Goal: Information Seeking & Learning: Learn about a topic

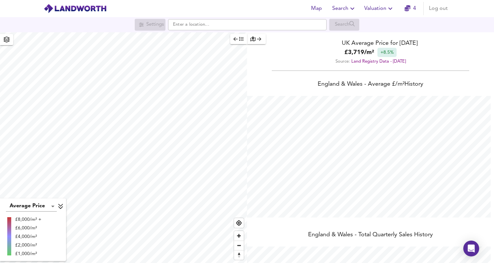
scroll to position [263, 494]
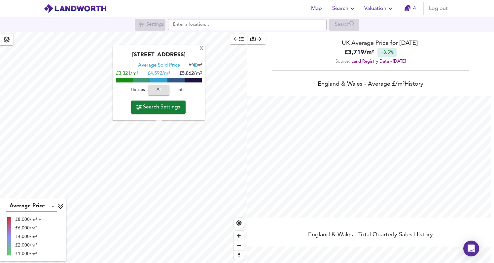
click at [180, 109] on span "Search Settings" at bounding box center [158, 107] width 44 height 9
checkbox input "false"
checkbox input "true"
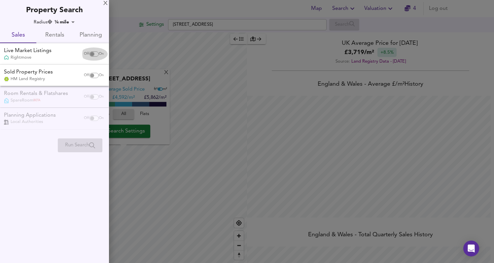
click at [91, 55] on input "checkbox" at bounding box center [92, 53] width 16 height 5
checkbox input "true"
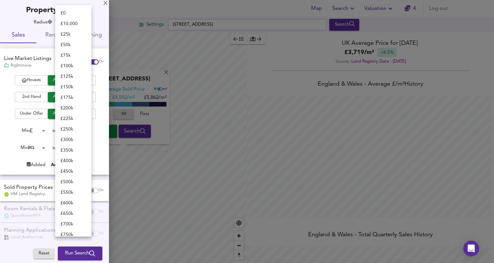
click at [80, 133] on body "Map Search Valuation 4 Log out Settings [GEOGRAPHIC_DATA] Search [GEOGRAPHIC_DA…" at bounding box center [247, 131] width 494 height 263
click at [75, 140] on li "£ 400k" at bounding box center [73, 139] width 36 height 11
type input "400000"
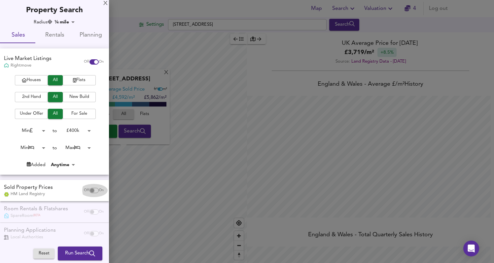
click at [91, 191] on input "checkbox" at bounding box center [92, 190] width 16 height 5
checkbox input "true"
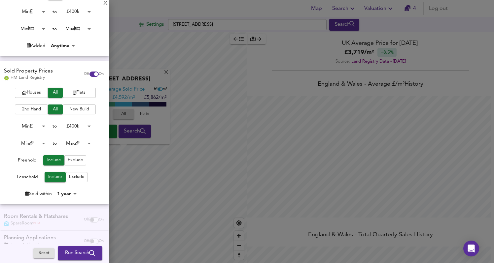
scroll to position [134, 0]
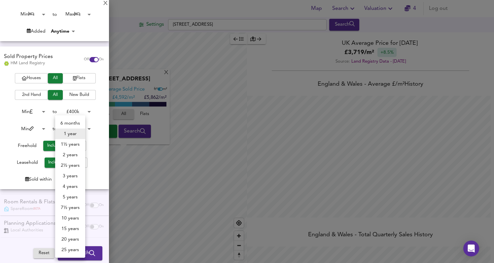
click at [73, 179] on body "Map Search Valuation 4 Log out Settings [GEOGRAPHIC_DATA] Search [GEOGRAPHIC_DA…" at bounding box center [247, 131] width 494 height 263
click at [77, 144] on li "1½ years" at bounding box center [70, 144] width 30 height 11
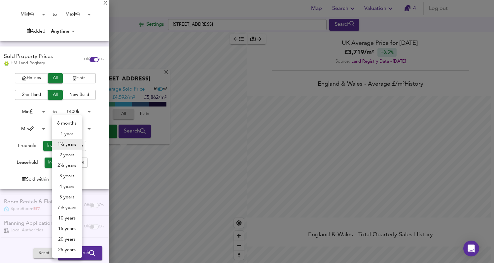
click at [68, 177] on body "Map Search Valuation 4 Log out Settings [GEOGRAPHIC_DATA] Search [GEOGRAPHIC_DA…" at bounding box center [247, 131] width 494 height 263
click at [74, 126] on li "6 months" at bounding box center [67, 123] width 30 height 11
type input "6"
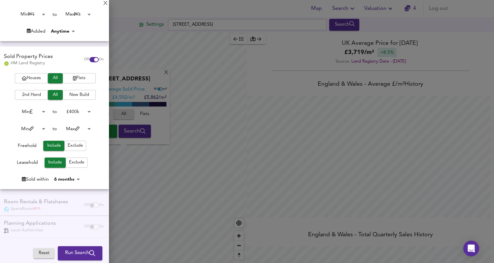
click at [131, 160] on div at bounding box center [247, 131] width 494 height 263
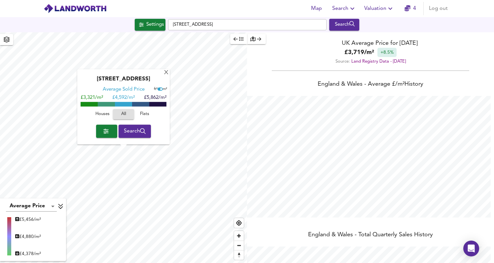
type input "679"
click at [141, 133] on span "Search" at bounding box center [135, 131] width 22 height 9
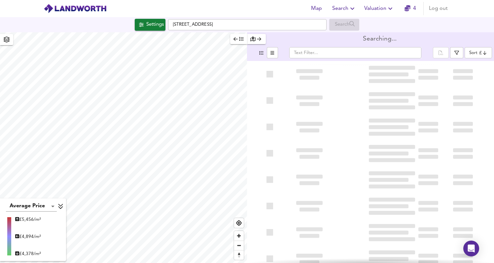
type input "bestdeal"
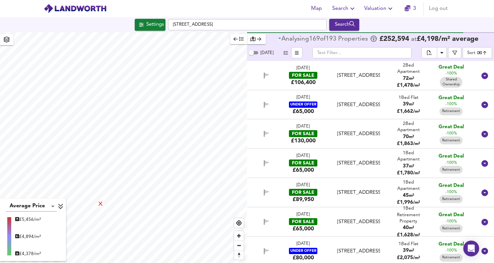
click at [102, 205] on div "X" at bounding box center [101, 205] width 6 height 6
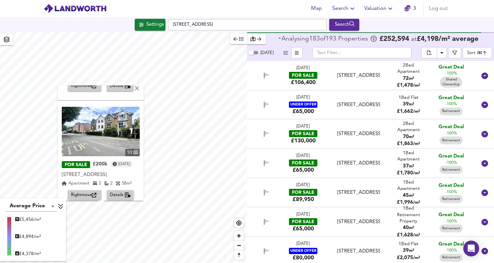
scroll to position [315, 0]
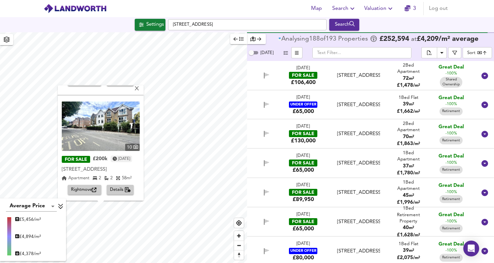
click at [121, 188] on span "Details" at bounding box center [120, 190] width 21 height 8
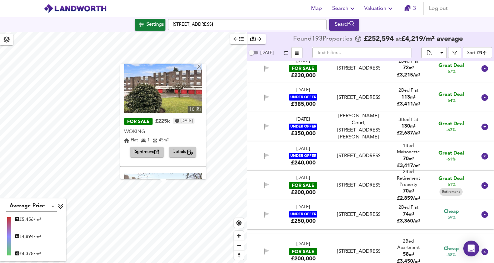
scroll to position [98, 0]
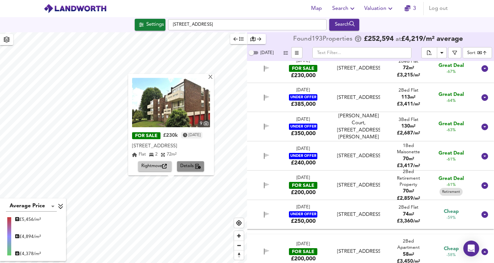
click at [193, 167] on span "Details" at bounding box center [190, 167] width 21 height 8
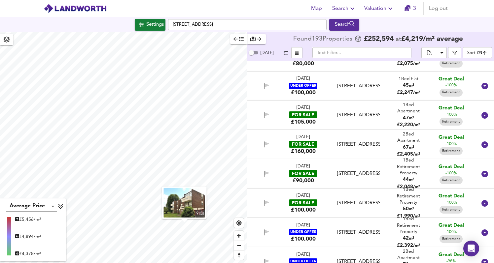
scroll to position [0, 0]
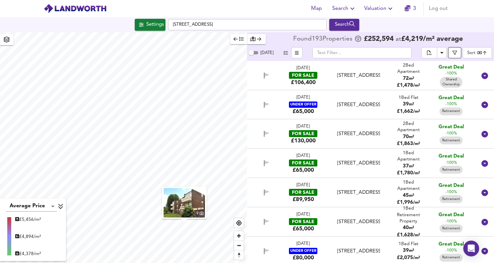
click at [452, 54] on span "button" at bounding box center [454, 52] width 7 height 5
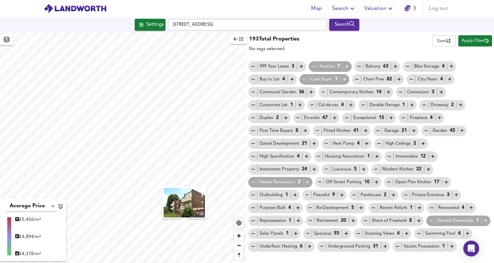
click at [310, 222] on icon "button" at bounding box center [310, 221] width 6 height 6
click at [430, 222] on icon "button" at bounding box center [431, 221] width 6 height 6
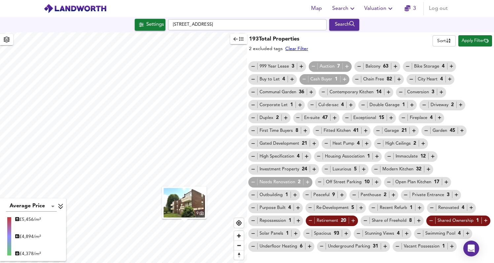
click at [473, 41] on span "Apply Filter" at bounding box center [474, 41] width 27 height 8
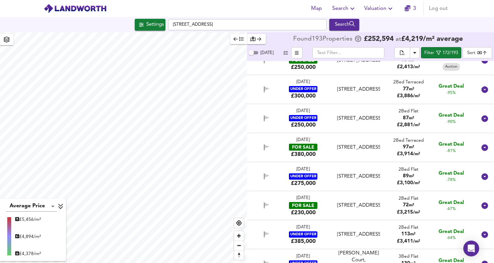
scroll to position [20, 0]
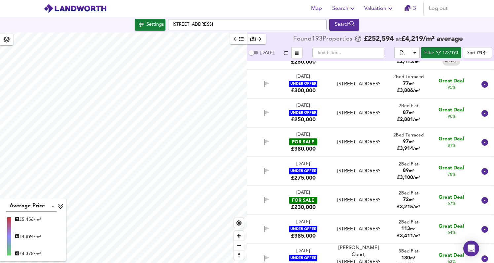
click at [414, 145] on div "2 Bed Terraced 97 m² £ 3,914 / m²" at bounding box center [408, 142] width 30 height 20
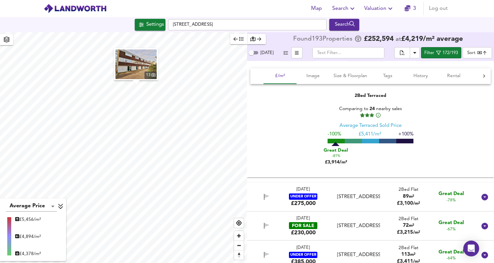
scroll to position [143, 0]
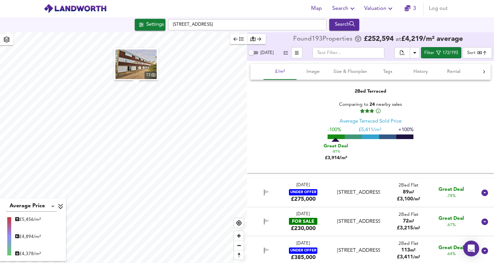
click at [413, 228] on span "/ m²" at bounding box center [416, 228] width 7 height 4
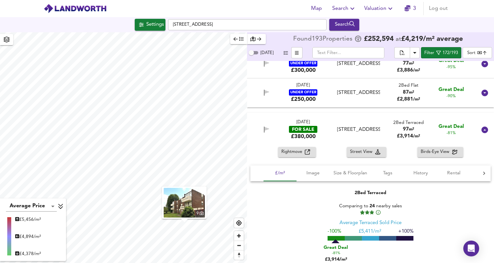
scroll to position [39, 0]
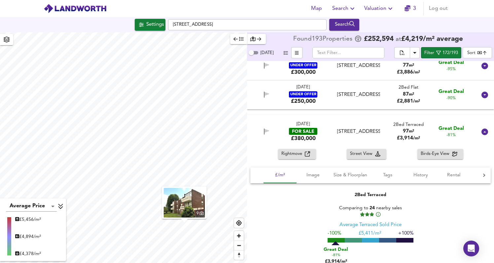
click at [303, 154] on span "Rightmove" at bounding box center [292, 154] width 23 height 8
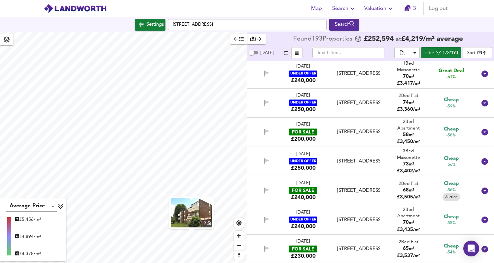
scroll to position [529, 0]
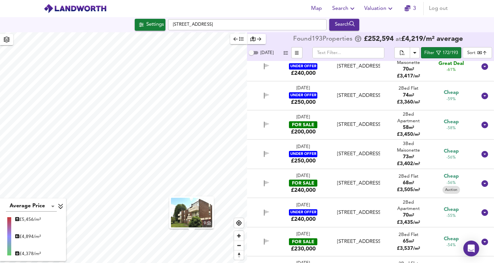
click at [339, 113] on div "[DATE] FOR SALE £200,000 [STREET_ADDRESS] 2 Bed Apartment 58 m² £ 3,450 / m² Ch…" at bounding box center [370, 125] width 247 height 29
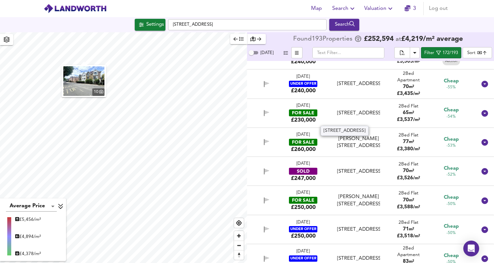
scroll to position [732, 0]
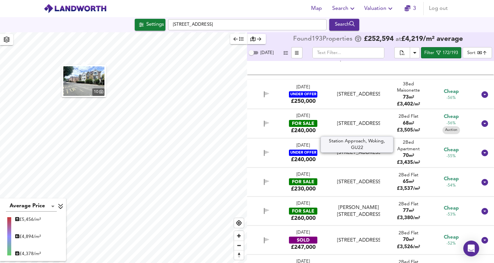
drag, startPoint x: 346, startPoint y: 122, endPoint x: 355, endPoint y: 148, distance: 27.5
click at [355, 148] on div "[DATE] FOR SALE £250,000 [GEOGRAPHIC_DATA] 2 Bed Flat 104 m² £ 2,413 / m² Great…" at bounding box center [370, 162] width 247 height 202
click at [356, 125] on div "[STREET_ADDRESS]" at bounding box center [358, 123] width 43 height 7
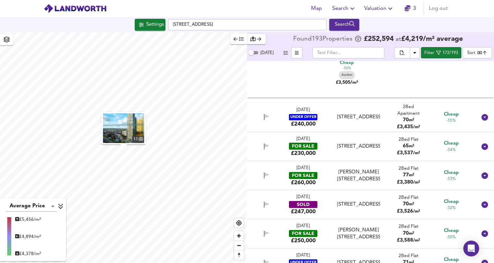
scroll to position [947, 0]
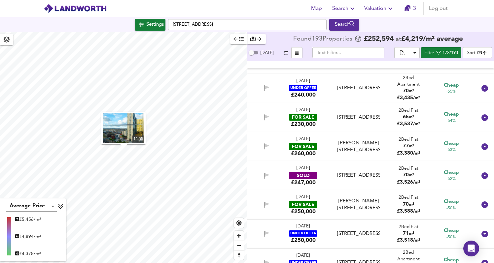
drag, startPoint x: 356, startPoint y: 125, endPoint x: 381, endPoint y: 143, distance: 30.0
click at [380, 143] on div "[DATE] FOR SALE £250,000 [GEOGRAPHIC_DATA] 2 Bed Flat 104 m² £ 2,413 / m² Great…" at bounding box center [370, 162] width 247 height 202
click at [376, 149] on div "[PERSON_NAME][STREET_ADDRESS]" at bounding box center [358, 147] width 43 height 14
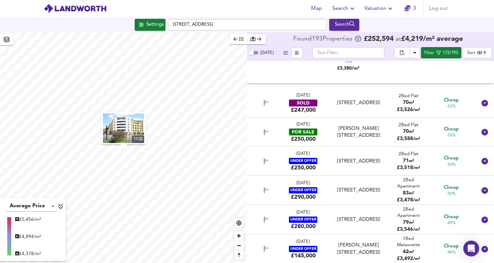
scroll to position [1149, 0]
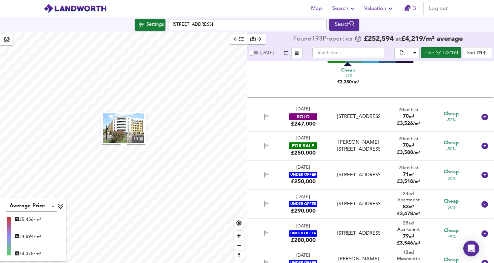
click at [335, 144] on div "[PERSON_NAME][STREET_ADDRESS]" at bounding box center [358, 146] width 48 height 14
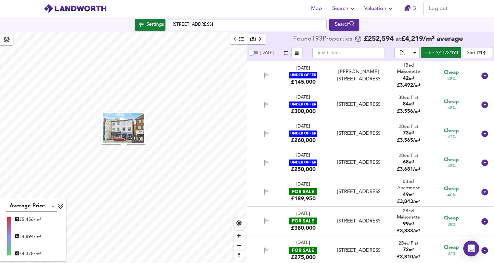
scroll to position [1551, 0]
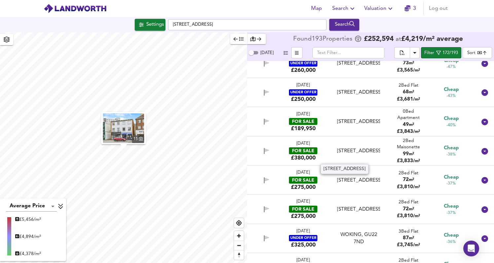
click at [370, 155] on div "[STREET_ADDRESS]" at bounding box center [358, 151] width 43 height 7
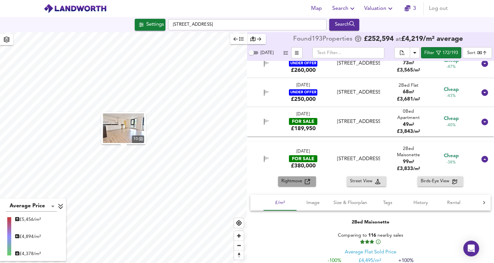
click at [308, 184] on icon "button" at bounding box center [306, 181] width 5 height 5
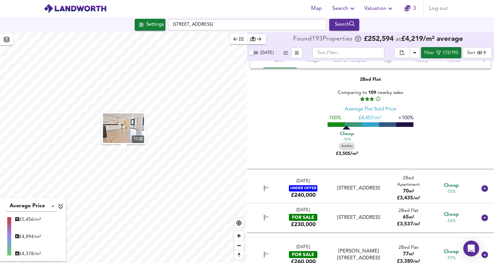
scroll to position [850, 0]
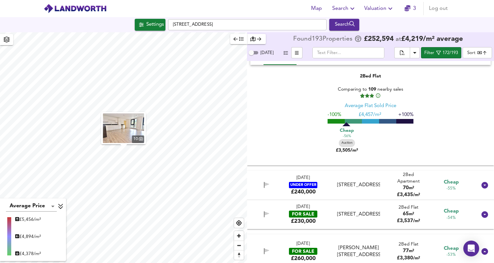
click at [403, 209] on div "2 Bed Flat" at bounding box center [408, 208] width 23 height 6
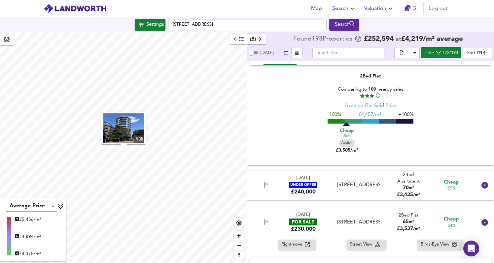
scroll to position [1040, 0]
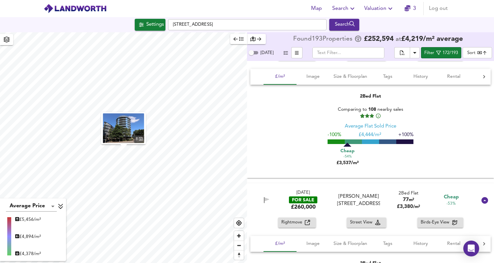
click at [403, 209] on span "£ 3,380 / m²" at bounding box center [408, 207] width 23 height 5
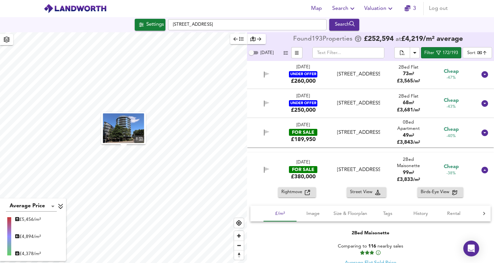
scroll to position [1475, 0]
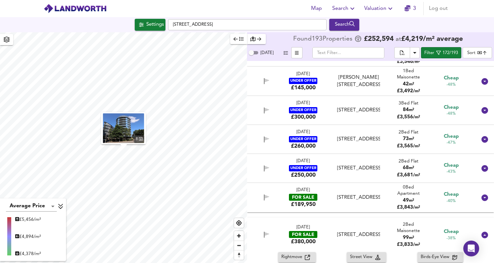
click at [373, 194] on div "[DATE] FOR SALE £189,950 Woking, GU21 6LF Woking 0 Bed Apartment 49 m² £ 3,843 …" at bounding box center [362, 197] width 228 height 21
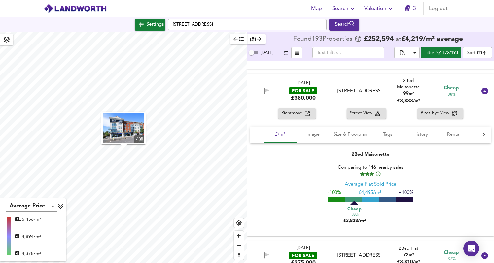
scroll to position [1900, 0]
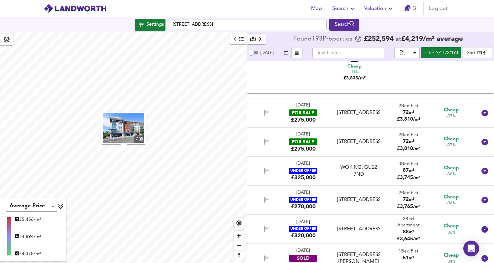
click at [357, 112] on div "[STREET_ADDRESS]" at bounding box center [358, 113] width 43 height 7
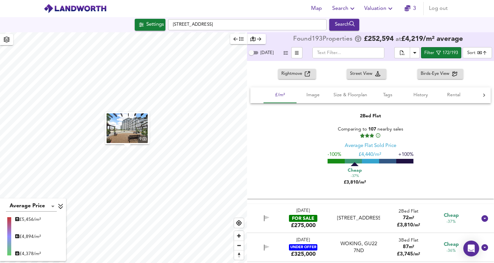
scroll to position [2068, 0]
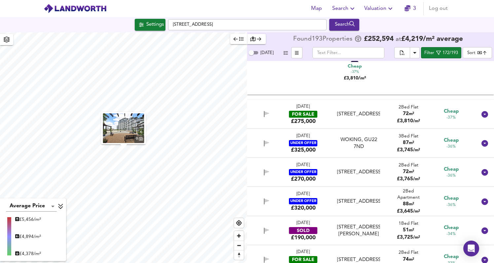
click at [366, 118] on div "[STREET_ADDRESS]" at bounding box center [358, 114] width 43 height 7
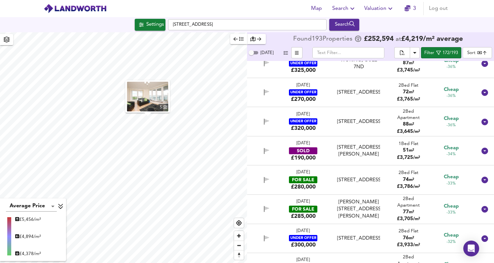
scroll to position [2324, 0]
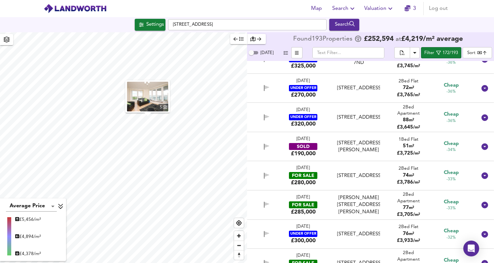
click at [382, 170] on div "[DATE] FOR SALE £280,000 [GEOGRAPHIC_DATA], [GEOGRAPHIC_DATA] 2 Bed Flat 74 m² …" at bounding box center [362, 175] width 228 height 21
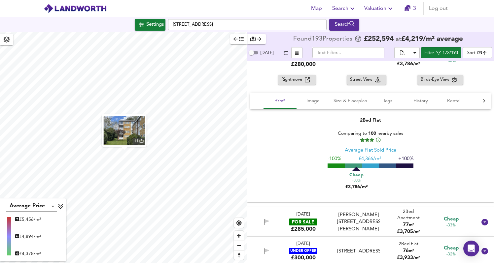
scroll to position [2508, 0]
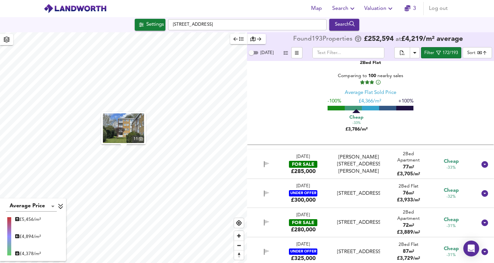
click at [382, 170] on div "[DATE] FOR SALE £285,000 [PERSON_NAME][GEOGRAPHIC_DATA][PERSON_NAME] [PERSON_NA…" at bounding box center [362, 164] width 228 height 21
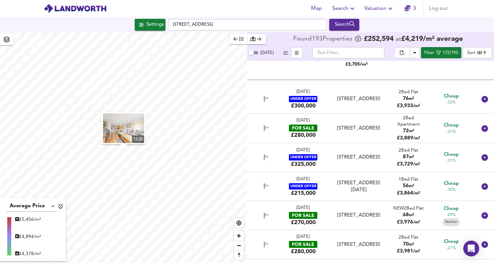
scroll to position [2745, 0]
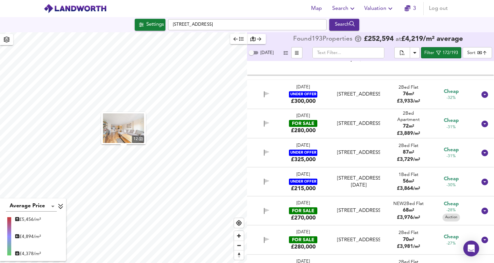
click at [375, 127] on div "[STREET_ADDRESS]" at bounding box center [358, 123] width 43 height 7
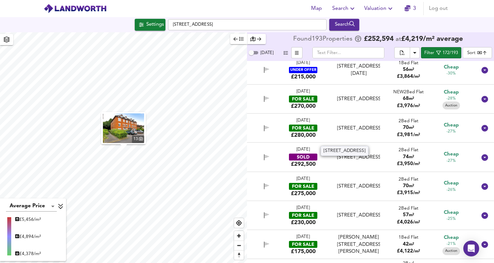
scroll to position [3001, 0]
drag, startPoint x: 372, startPoint y: 110, endPoint x: 370, endPoint y: 139, distance: 29.5
click at [370, 139] on div "[DATE] FOR SALE £250,000 [GEOGRAPHIC_DATA] 2 Bed Flat 104 m² £ 2,413 / m² Great…" at bounding box center [370, 162] width 247 height 202
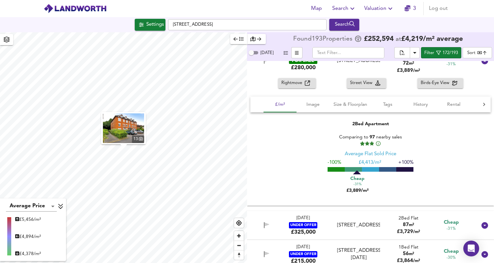
scroll to position [2771, 0]
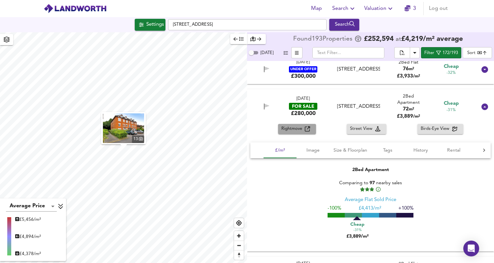
click at [304, 131] on icon "button" at bounding box center [306, 128] width 5 height 5
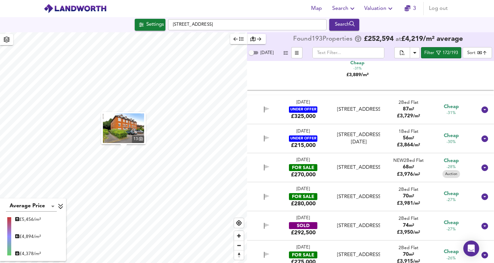
scroll to position [2973, 0]
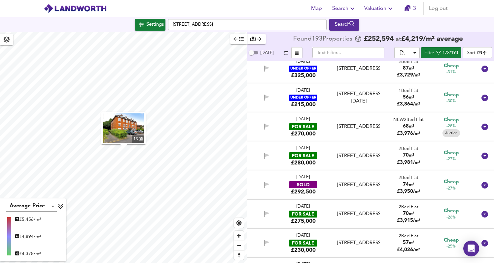
click at [327, 138] on div "[DATE] FOR SALE £270,000 [GEOGRAPHIC_DATA], [GEOGRAPHIC_DATA] [GEOGRAPHIC_DATA]…" at bounding box center [362, 126] width 228 height 21
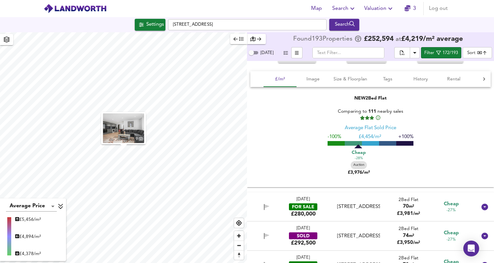
scroll to position [3072, 0]
click at [352, 211] on div "[STREET_ADDRESS]" at bounding box center [358, 207] width 43 height 7
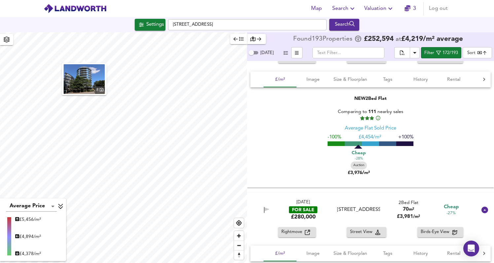
scroll to position [2980, 0]
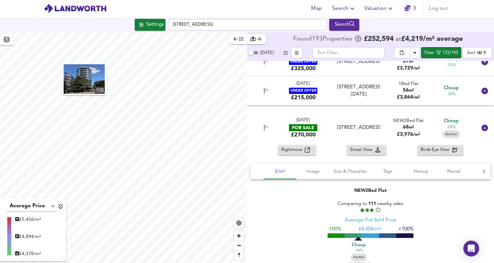
click at [340, 130] on div "[STREET_ADDRESS]" at bounding box center [358, 127] width 43 height 7
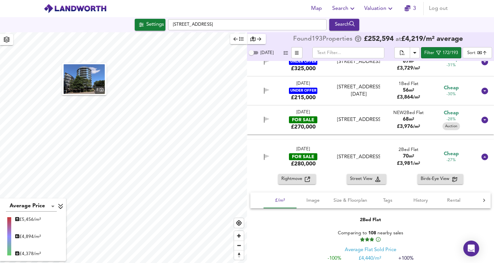
click at [340, 130] on div "[DATE] FOR SALE £270,000 [GEOGRAPHIC_DATA], [GEOGRAPHIC_DATA] [GEOGRAPHIC_DATA]…" at bounding box center [362, 120] width 228 height 21
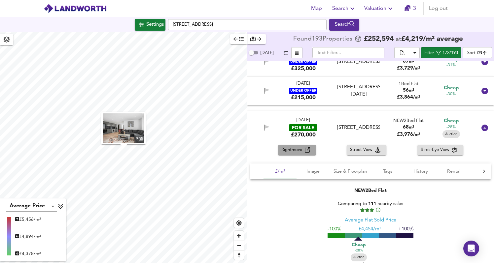
click at [298, 151] on span "Rightmove" at bounding box center [292, 150] width 23 height 8
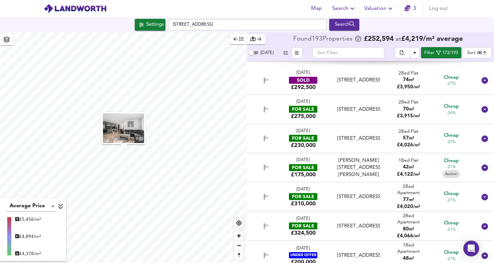
scroll to position [3367, 0]
click at [342, 113] on div "[STREET_ADDRESS]" at bounding box center [358, 109] width 43 height 7
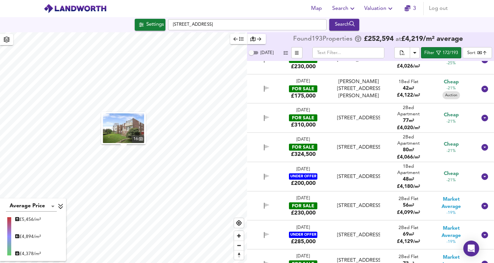
scroll to position [3573, 0]
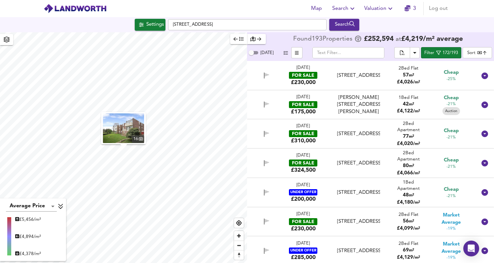
click at [366, 112] on div "[PERSON_NAME][STREET_ADDRESS][PERSON_NAME]" at bounding box center [358, 104] width 43 height 21
